Goal: Transaction & Acquisition: Purchase product/service

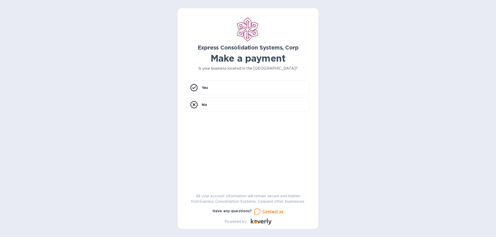
click at [211, 70] on p "Is your business located in the [GEOGRAPHIC_DATA]?" at bounding box center [248, 68] width 124 height 5
click at [228, 84] on div "Yes" at bounding box center [248, 88] width 124 height 14
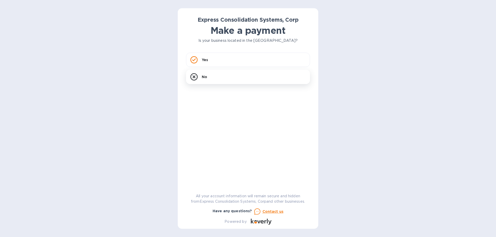
click at [238, 67] on div "Yes" at bounding box center [248, 60] width 124 height 14
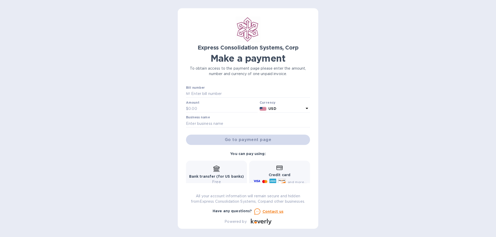
scroll to position [41, 0]
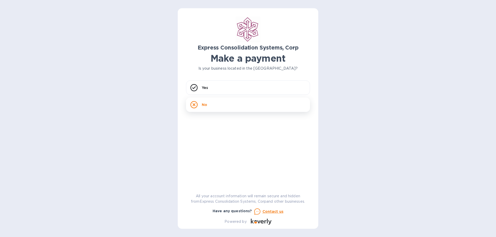
click at [215, 106] on div "No" at bounding box center [248, 105] width 124 height 14
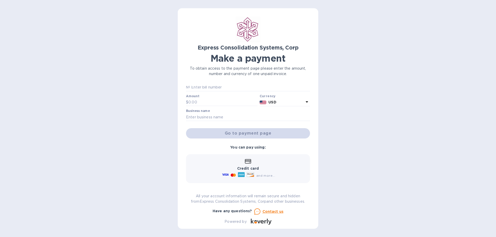
scroll to position [10, 0]
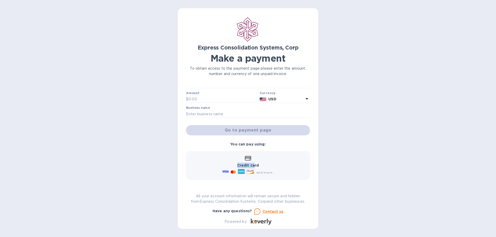
drag, startPoint x: 254, startPoint y: 167, endPoint x: 223, endPoint y: 160, distance: 31.8
click at [223, 160] on div "Credit card and more..." at bounding box center [248, 166] width 54 height 20
click at [233, 171] on icon at bounding box center [232, 172] width 5 height 3
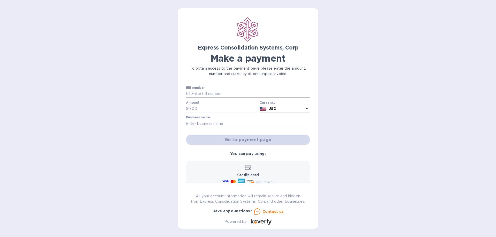
click at [223, 91] on input "text" at bounding box center [250, 94] width 120 height 8
click at [204, 93] on input "text" at bounding box center [250, 94] width 120 height 8
paste input "20-10-14388-01"
type input "20-10-14388-01"
click at [204, 109] on input "text" at bounding box center [222, 109] width 69 height 8
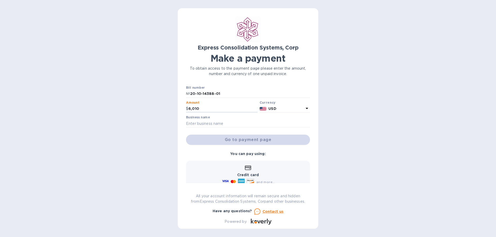
type input "6,010"
type input "E"
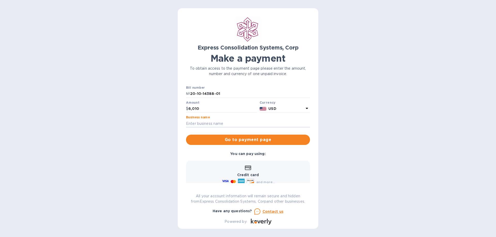
type input "S"
type input "ASD"
type input "SUREWAN FOOD ENTERPRISE LTD"
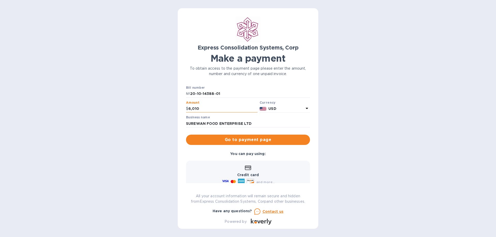
click at [201, 109] on input "6,010" at bounding box center [222, 109] width 69 height 8
type input "2,000"
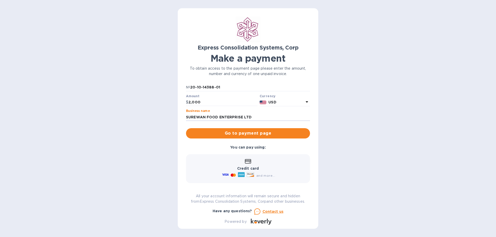
scroll to position [10, 0]
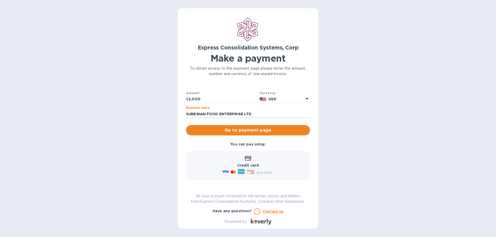
click at [258, 146] on b "You can pay using:" at bounding box center [247, 144] width 35 height 4
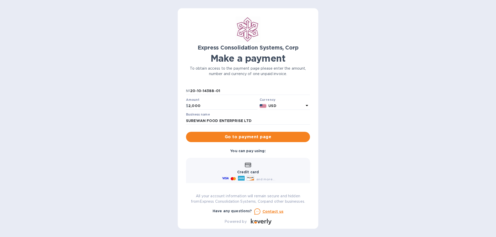
scroll to position [0, 0]
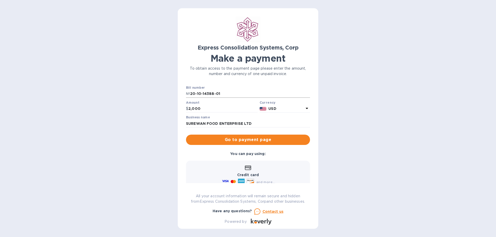
click at [189, 94] on p "№" at bounding box center [188, 93] width 4 height 5
click at [192, 94] on input "20-10-14388-01" at bounding box center [250, 94] width 120 height 8
type input "20-10-14388-01"
drag, startPoint x: 213, startPoint y: 112, endPoint x: 126, endPoint y: 94, distance: 88.3
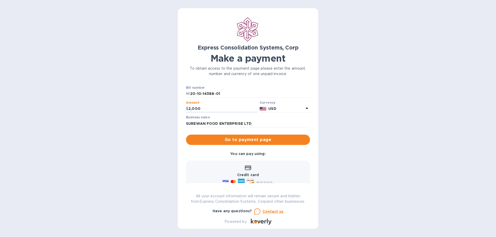
click at [126, 94] on div "Express Consolidation Systems, Corp Make a payment To obtain access to the paym…" at bounding box center [248, 118] width 496 height 237
type input "4,500"
click at [174, 124] on div "Express Consolidation Systems, Corp Make a payment To obtain access to the paym…" at bounding box center [248, 118] width 496 height 237
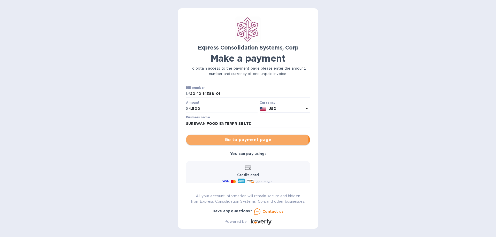
click at [217, 142] on span "Go to payment page" at bounding box center [248, 140] width 116 height 6
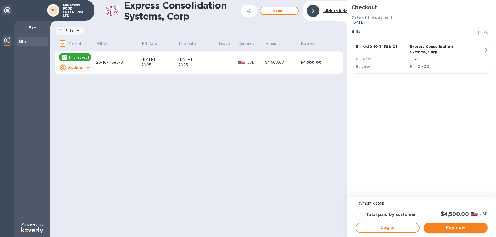
click at [450, 227] on span "Pay now" at bounding box center [455, 228] width 56 height 6
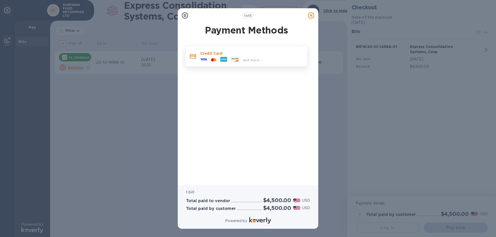
click at [224, 59] on icon at bounding box center [223, 59] width 7 height 5
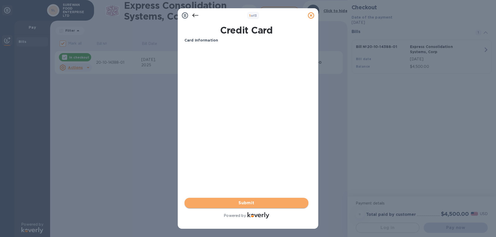
click at [262, 203] on span "Submit" at bounding box center [246, 203] width 116 height 6
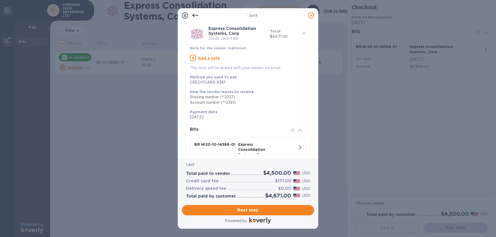
scroll to position [55, 0]
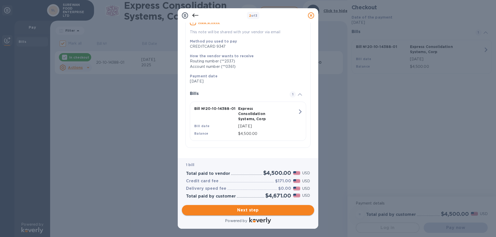
click at [276, 210] on span "Next step" at bounding box center [248, 210] width 124 height 6
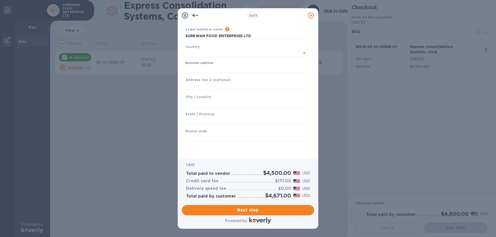
scroll to position [16, 0]
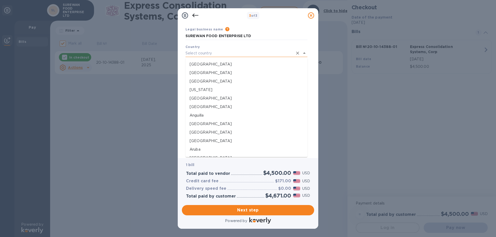
click at [209, 53] on input "text" at bounding box center [238, 53] width 107 height 7
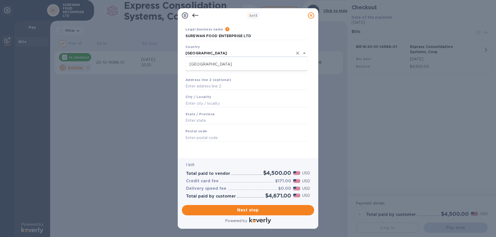
click at [217, 66] on p "Trinidad and Tobago" at bounding box center [246, 64] width 114 height 5
type input "Trinidad and Tobago"
click at [219, 69] on input "Business address" at bounding box center [246, 69] width 122 height 8
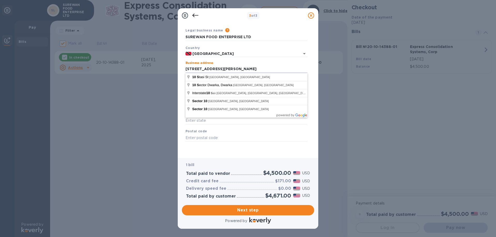
type input "10 Stephen Street"
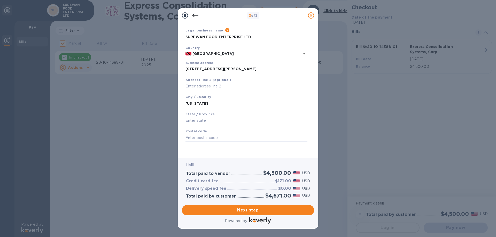
type input "California"
type input "Couva"
paste input "540113"
type input "540113"
drag, startPoint x: 266, startPoint y: 197, endPoint x: 277, endPoint y: 196, distance: 11.7
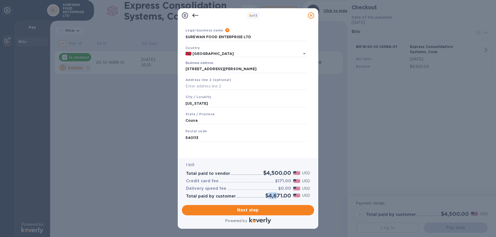
click at [277, 196] on h2 "$4,671.00" at bounding box center [278, 196] width 26 height 6
click at [268, 212] on span "Next step" at bounding box center [248, 210] width 124 height 6
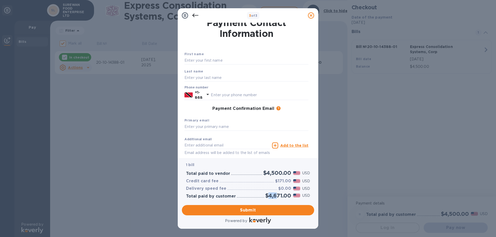
scroll to position [0, 0]
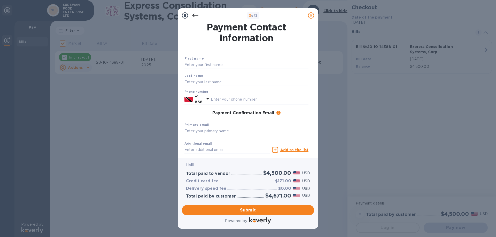
click at [227, 60] on div "First name" at bounding box center [246, 62] width 128 height 17
click at [231, 69] on div "First name" at bounding box center [246, 62] width 128 height 17
click at [226, 66] on input "text" at bounding box center [246, 65] width 124 height 8
type input "Deborah"
type input "Siewchan"
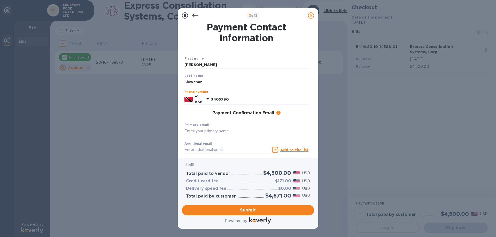
type input "3405780"
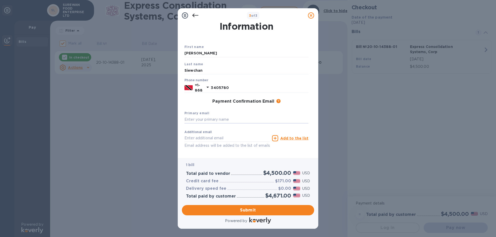
scroll to position [26, 0]
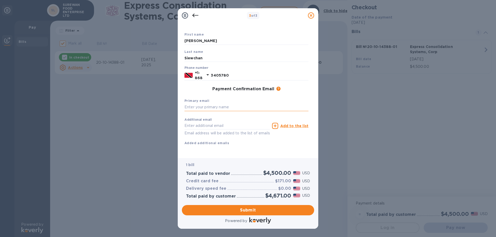
click at [231, 103] on input "text" at bounding box center [246, 107] width 124 height 8
type input "jdpsltt@gmail.com"
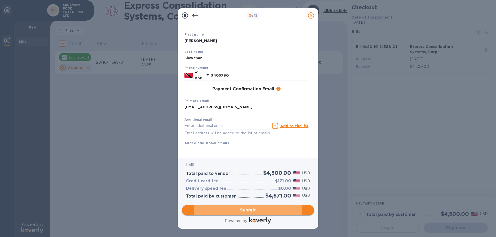
click at [257, 212] on span "Submit" at bounding box center [248, 210] width 124 height 6
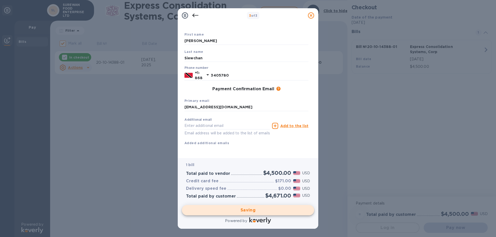
checkbox input "false"
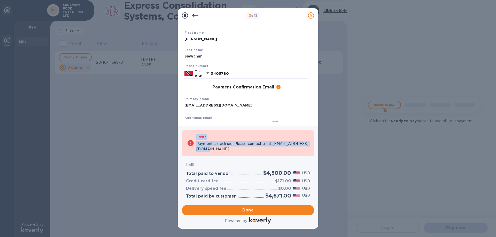
drag, startPoint x: 241, startPoint y: 148, endPoint x: 180, endPoint y: 136, distance: 62.4
click at [180, 136] on div "Error Payment is declined. Please contact us at support@koverly.com. 1 bill Tot…" at bounding box center [248, 177] width 136 height 103
click at [199, 140] on div "Error Payment is declined. Please contact us at support@koverly.com." at bounding box center [252, 143] width 113 height 22
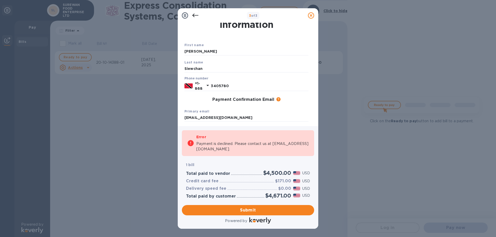
scroll to position [0, 0]
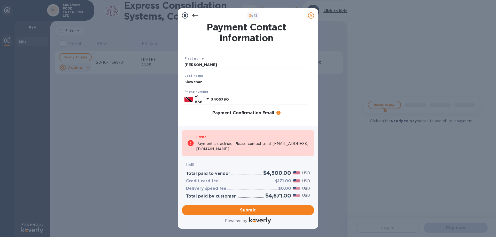
click at [192, 17] on icon at bounding box center [195, 15] width 6 height 6
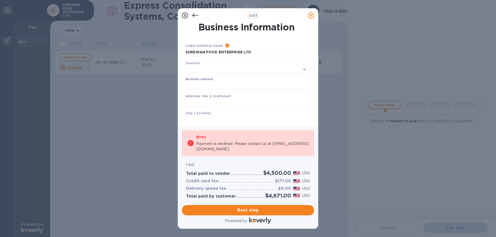
click at [194, 17] on icon at bounding box center [195, 15] width 6 height 6
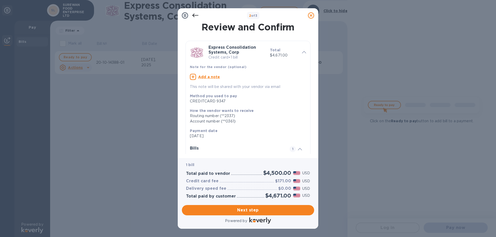
click at [194, 17] on icon at bounding box center [195, 16] width 6 height 4
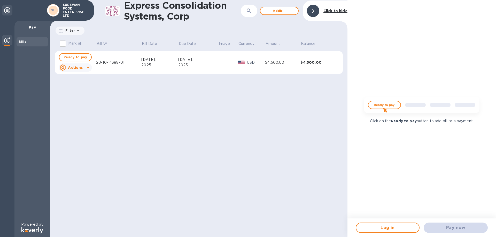
click at [79, 67] on u "Actions" at bounding box center [75, 68] width 15 height 4
click at [82, 90] on b "Open bill" at bounding box center [81, 88] width 17 height 4
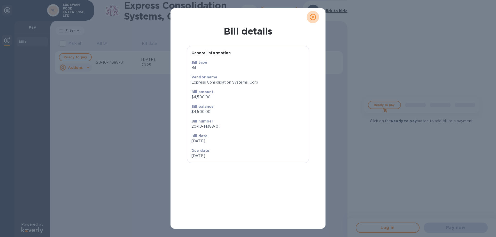
click at [310, 21] on button "close" at bounding box center [312, 17] width 12 height 12
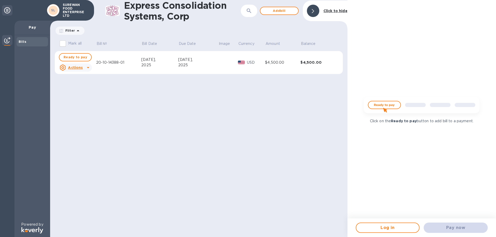
click at [249, 71] on td "USD" at bounding box center [251, 62] width 27 height 23
drag, startPoint x: 279, startPoint y: 67, endPoint x: 208, endPoint y: 67, distance: 71.5
click at [208, 67] on div "2025" at bounding box center [198, 64] width 40 height 5
click at [156, 65] on div "2025" at bounding box center [159, 64] width 37 height 5
click at [88, 67] on icon at bounding box center [88, 68] width 6 height 6
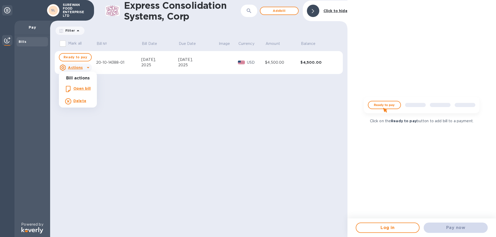
click at [76, 103] on p "Delete" at bounding box center [79, 100] width 13 height 5
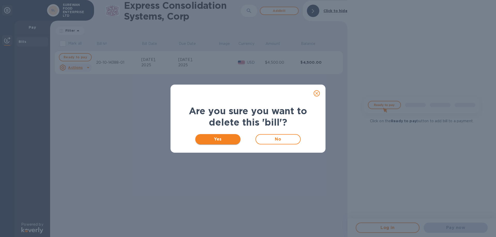
click at [232, 138] on span "Yes" at bounding box center [217, 139] width 37 height 6
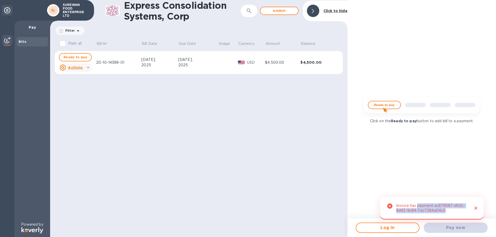
drag, startPoint x: 446, startPoint y: 210, endPoint x: 417, endPoint y: 205, distance: 29.4
click at [417, 205] on div "Invoice has payment ac878587-d92c-4d42-9c84-7dc7284a04c0" at bounding box center [432, 208] width 72 height 14
click at [430, 212] on div "Invoice has payment ac878587-d92c-4d42-9c84-7dc7284a04c0" at bounding box center [432, 208] width 72 height 14
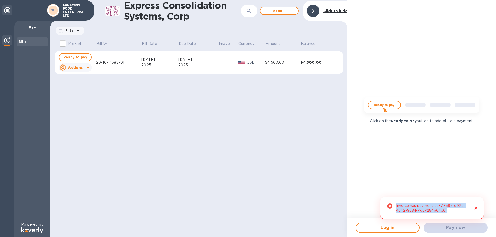
click at [430, 212] on div "Invoice has payment ac878587-d92c-4d42-9c84-7dc7284a04c0" at bounding box center [432, 208] width 72 height 14
click at [477, 211] on button "Close" at bounding box center [475, 208] width 7 height 7
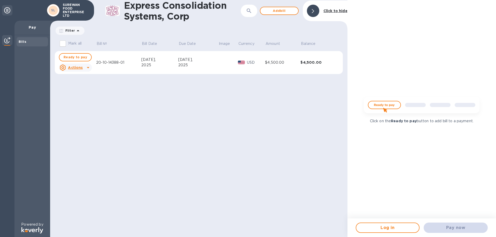
click at [408, 160] on div "Click on the Ready to pay button to add bill to a payment." at bounding box center [421, 109] width 148 height 219
click at [272, 126] on div "Express Consolidation Systems, Corp ​ Add bill Click to hide Filter Amount Mark…" at bounding box center [198, 118] width 297 height 237
click at [264, 128] on div "Express Consolidation Systems, Corp ​ Add bill Click to hide Filter Amount Mark…" at bounding box center [198, 118] width 297 height 237
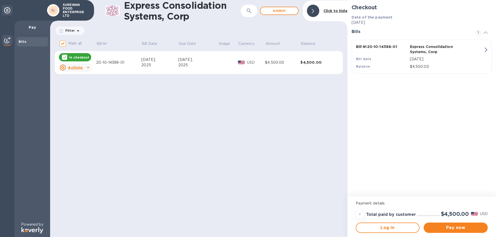
click at [64, 58] on icon at bounding box center [64, 57] width 4 height 4
checkbox input "false"
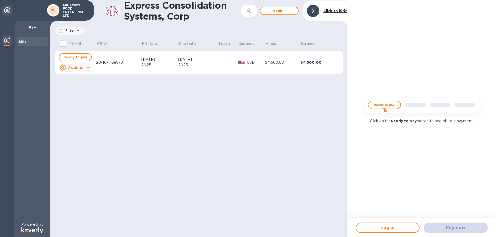
click at [77, 67] on u "Actions" at bounding box center [75, 68] width 15 height 4
click at [74, 101] on b "Delete" at bounding box center [79, 101] width 13 height 4
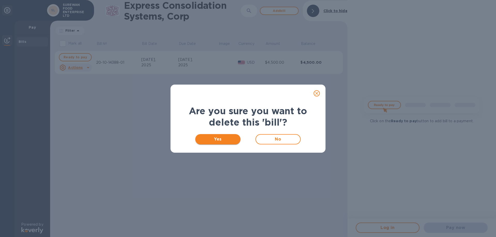
click at [229, 136] on span "Yes" at bounding box center [217, 139] width 37 height 6
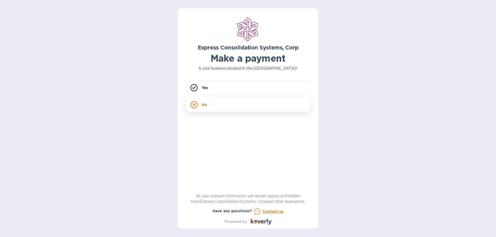
click at [222, 110] on div "No" at bounding box center [248, 105] width 124 height 14
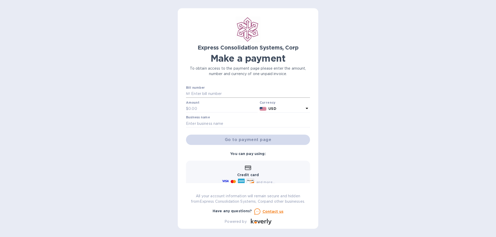
click at [220, 91] on input "text" at bounding box center [250, 94] width 120 height 8
type input "20-10-14388-01"
click at [216, 108] on input "text" at bounding box center [222, 109] width 69 height 8
type input "4,000"
click at [234, 124] on input "text" at bounding box center [248, 124] width 124 height 8
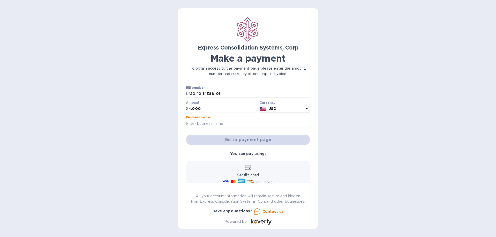
type input "SUREWAN FOOD ENTERPRISE LTD"
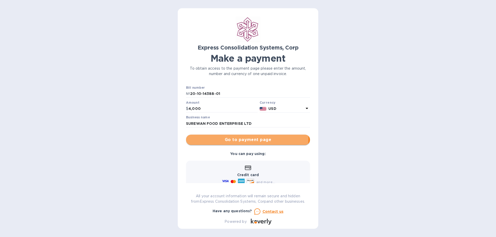
click at [230, 138] on span "Go to payment page" at bounding box center [248, 140] width 116 height 6
